Goal: Information Seeking & Learning: Check status

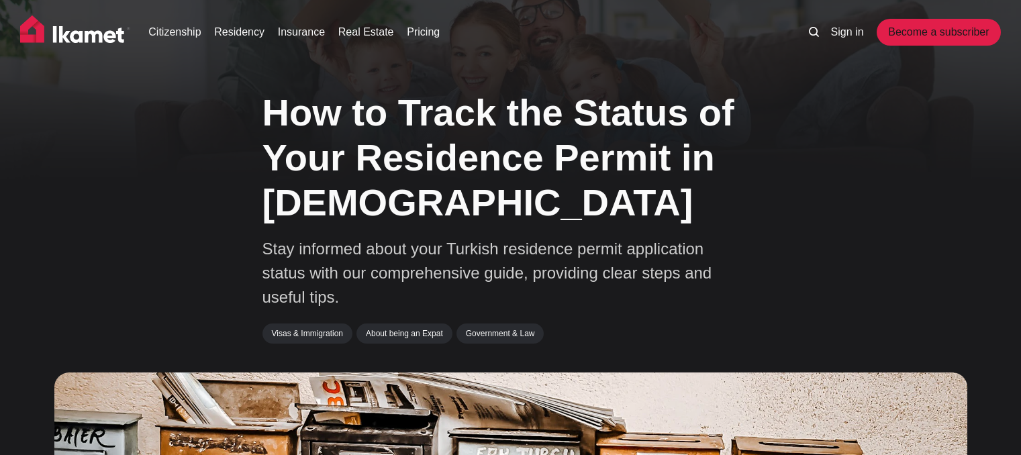
scroll to position [970, 0]
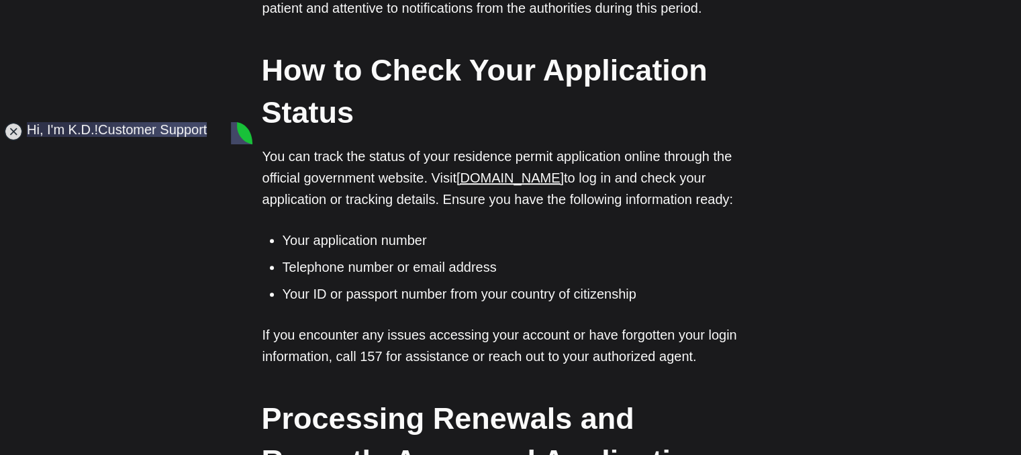
scroll to position [0, 0]
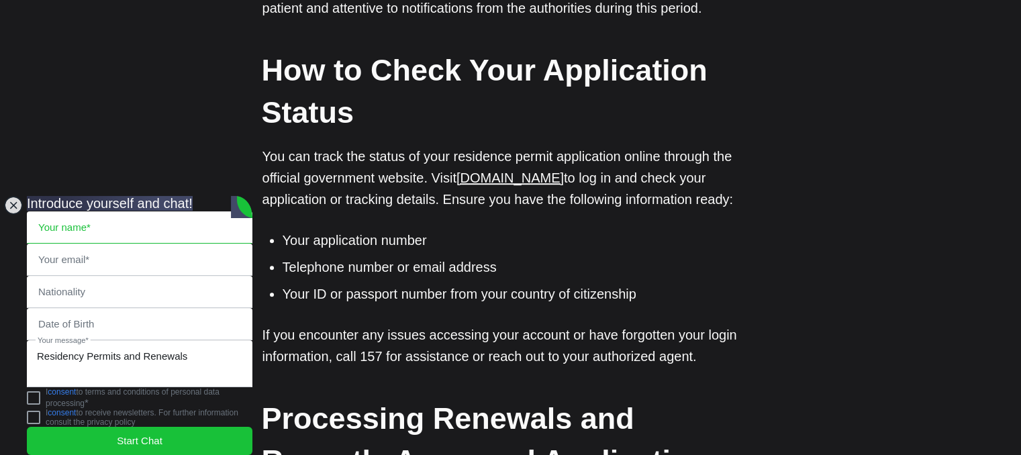
click at [153, 212] on input "text" at bounding box center [140, 227] width 224 height 31
type input "[PERSON_NAME] [PERSON_NAME]"
click at [134, 244] on input "email" at bounding box center [140, 259] width 224 height 31
type input "[EMAIL_ADDRESS][DOMAIN_NAME]"
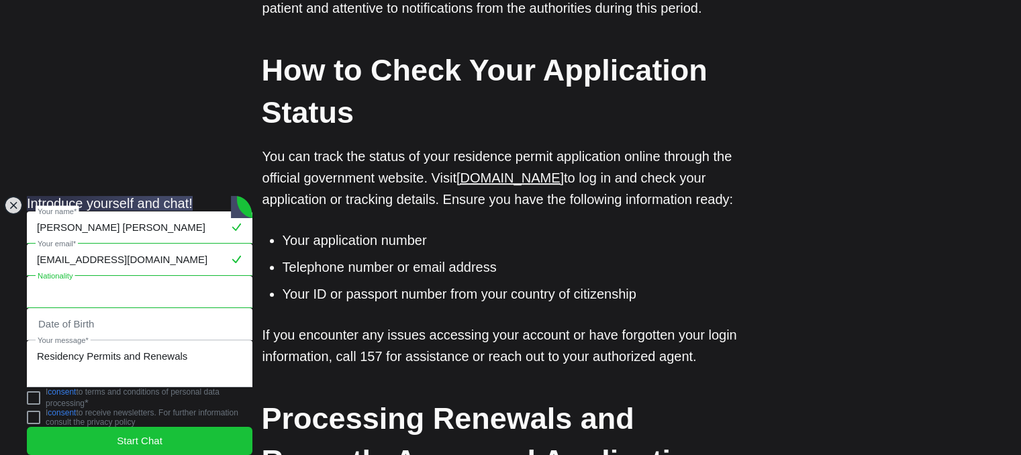
click at [113, 277] on input "text" at bounding box center [140, 292] width 224 height 31
click at [117, 277] on input "[DEMOGRAPHIC_DATA]" at bounding box center [140, 292] width 224 height 31
click at [117, 277] on input "[GEOGRAPHIC_DATA]" at bounding box center [140, 292] width 224 height 31
click at [144, 277] on input "[GEOGRAPHIC_DATA]" at bounding box center [140, 292] width 224 height 31
type input "[GEOGRAPHIC_DATA]"
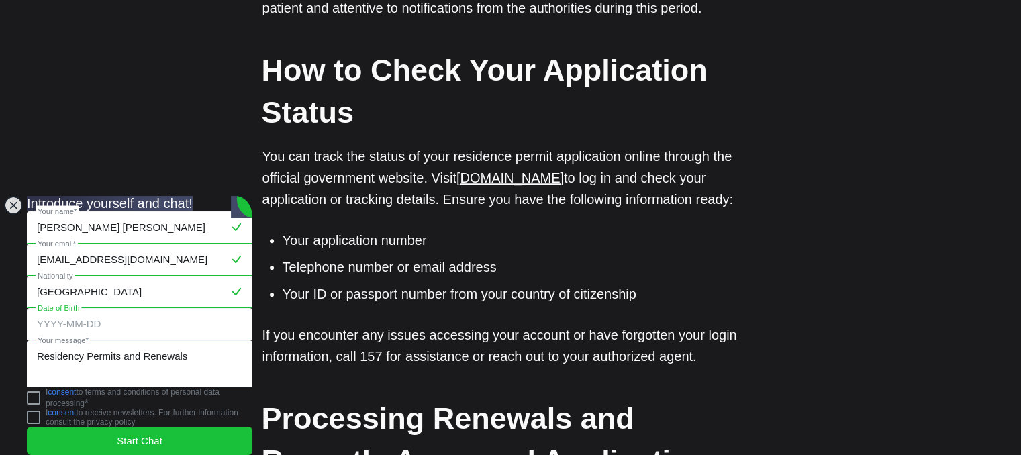
click at [152, 309] on input "tel" at bounding box center [140, 324] width 224 height 31
type input "[DATE]"
click at [40, 395] on jdiv at bounding box center [33, 397] width 13 height 13
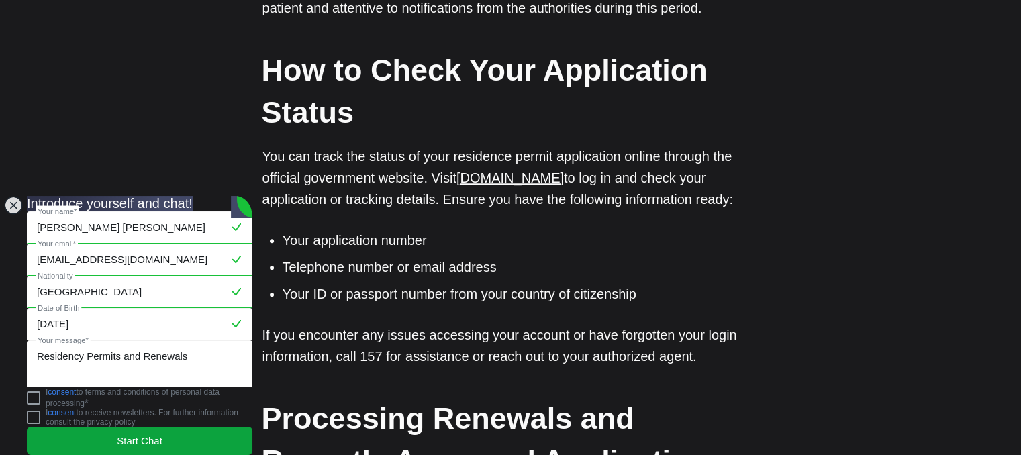
click at [144, 434] on span "Start Chat" at bounding box center [140, 441] width 46 height 15
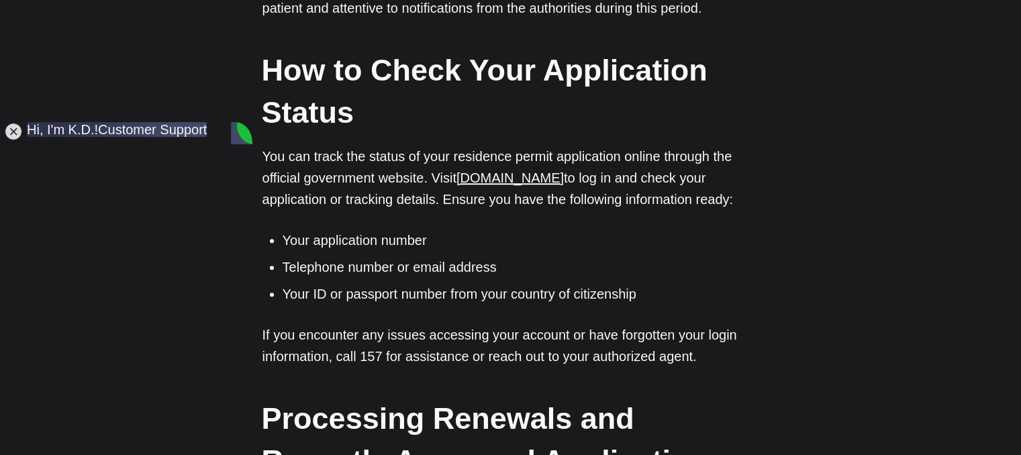
type textarea "hello"
type textarea "i would like to know status of my residence permit renewal"
type textarea "thank you so much"
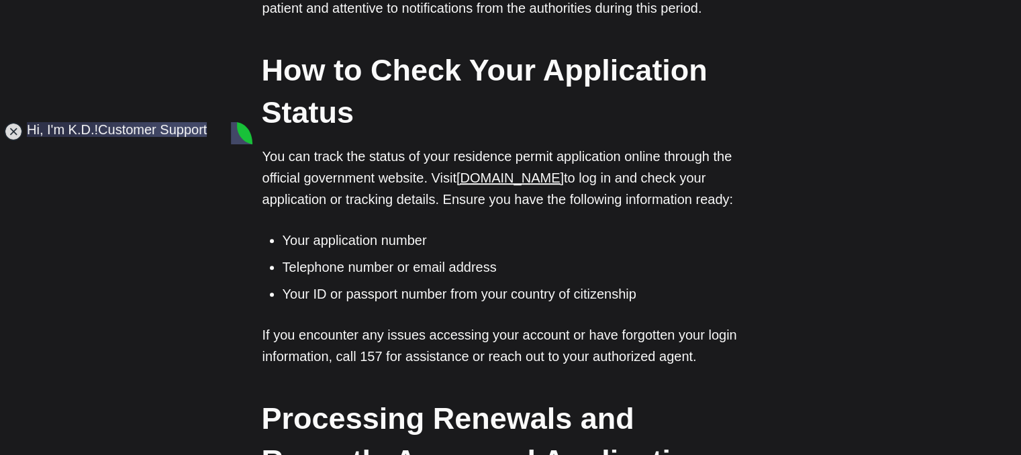
type textarea "im good thank you"
type textarea "not yet"
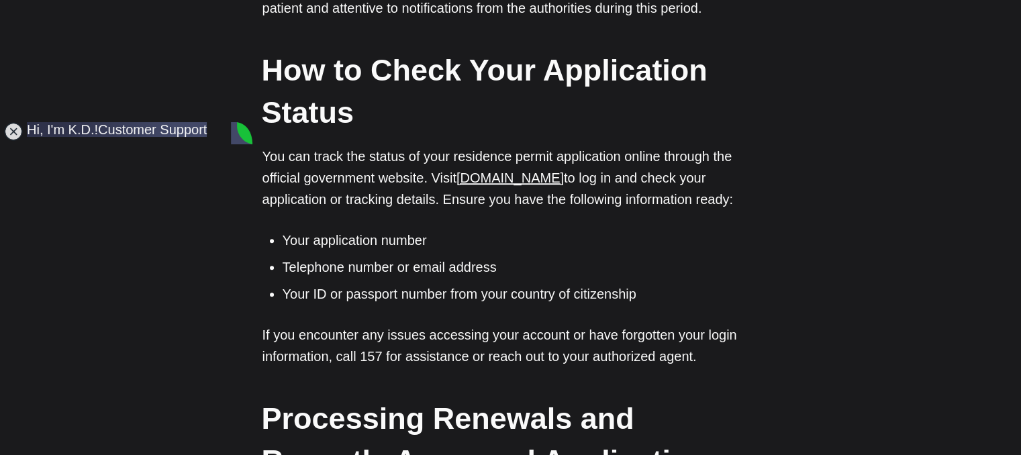
scroll to position [531, 0]
type textarea "thank you so much for your kind help"
type textarea "ok i understand"
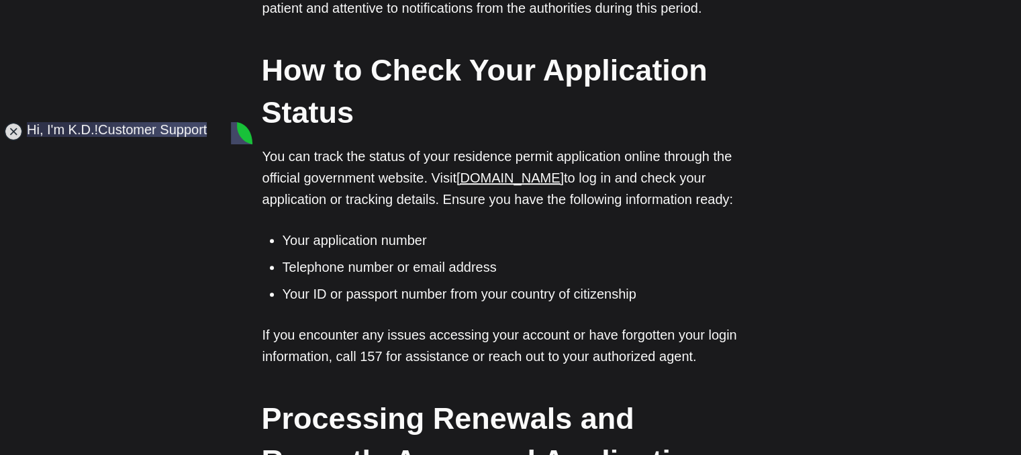
type textarea "thank you for assistance"
type textarea "have a nice day"
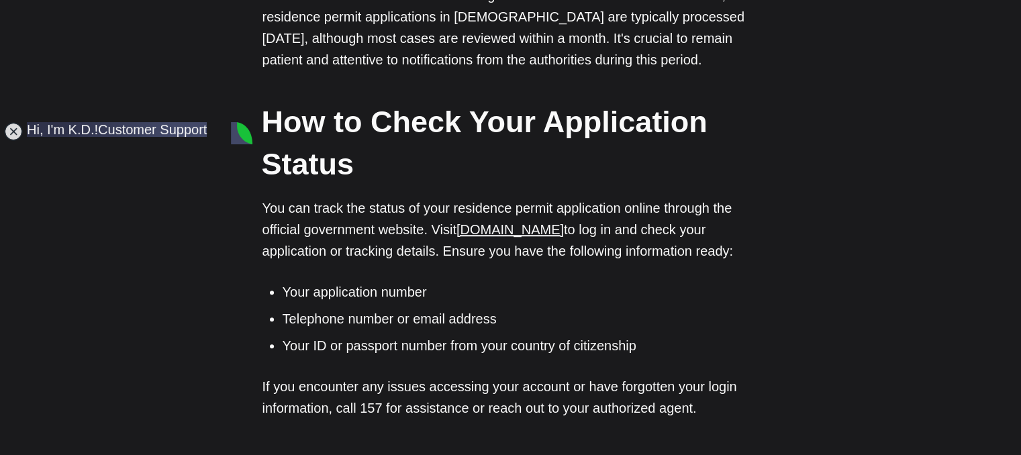
scroll to position [997, 0]
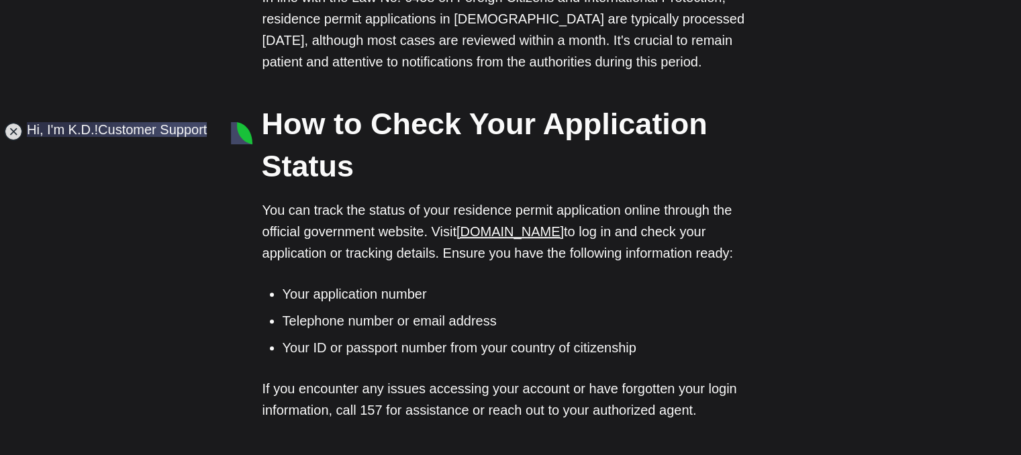
drag, startPoint x: 247, startPoint y: 180, endPoint x: 223, endPoint y: 289, distance: 112.0
